Goal: Find contact information: Find contact information

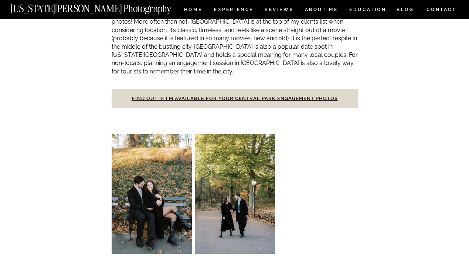
scroll to position [384, 0]
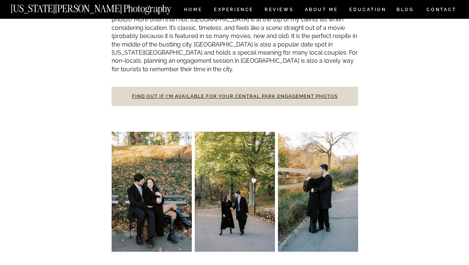
click at [184, 93] on link "Find out if I’m available for your Central Park engagement photos" at bounding box center [235, 96] width 206 height 6
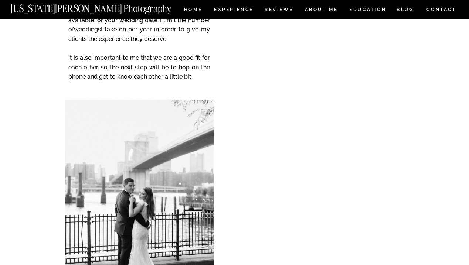
scroll to position [143, 0]
